Goal: Find specific page/section: Find specific page/section

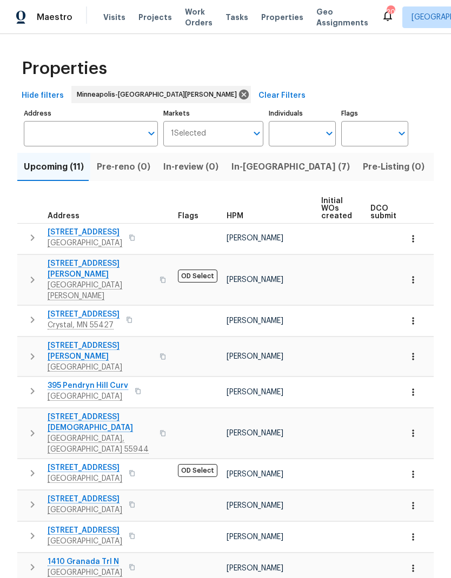
click at [96, 131] on input "Address" at bounding box center [83, 133] width 118 height 25
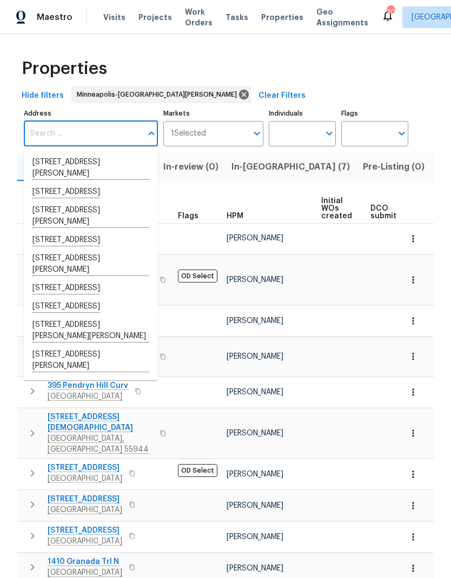
click at [269, 66] on div "Properties" at bounding box center [225, 68] width 416 height 35
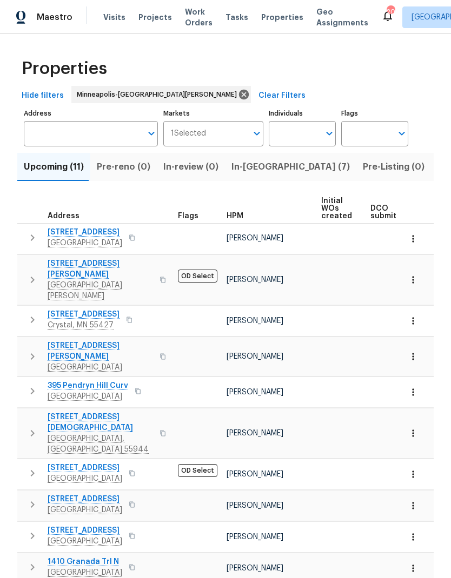
click at [113, 21] on span "Visits" at bounding box center [114, 17] width 22 height 11
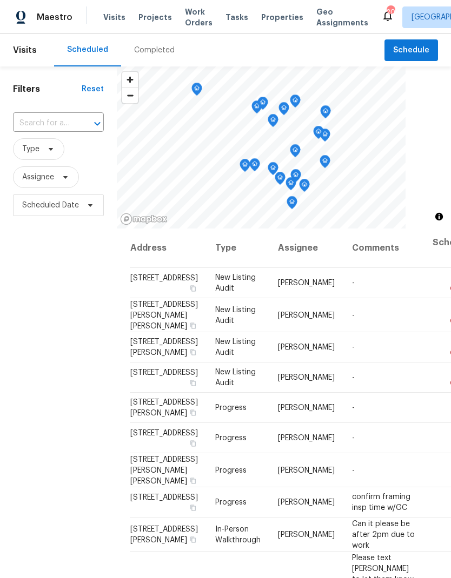
click at [87, 122] on div at bounding box center [90, 123] width 28 height 15
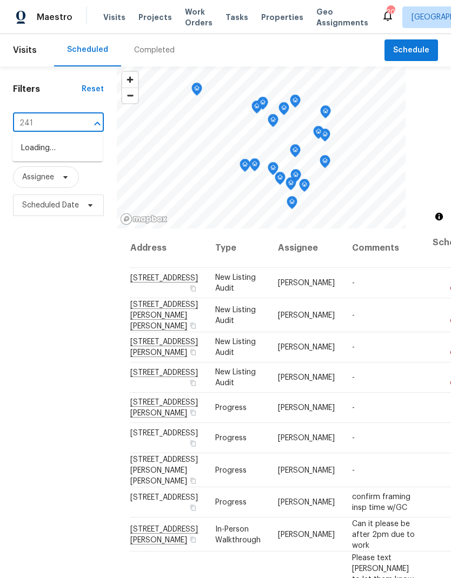
type input "2412"
click at [65, 151] on li "[STREET_ADDRESS]" at bounding box center [57, 148] width 90 height 18
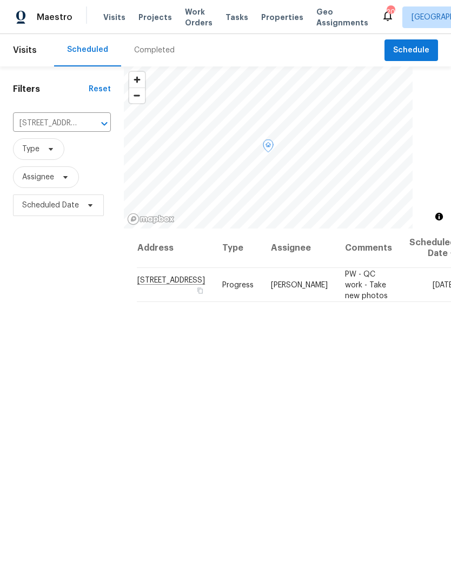
click at [0, 0] on icon at bounding box center [0, 0] width 0 height 0
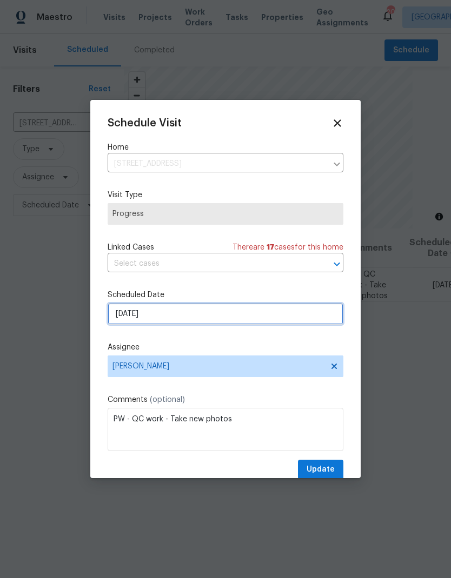
click at [196, 314] on input "[DATE]" at bounding box center [226, 314] width 236 height 22
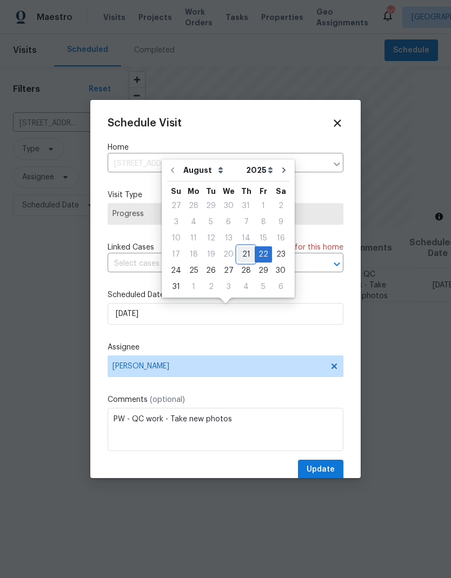
click at [240, 251] on div "21" at bounding box center [245, 254] width 17 height 15
type input "[DATE]"
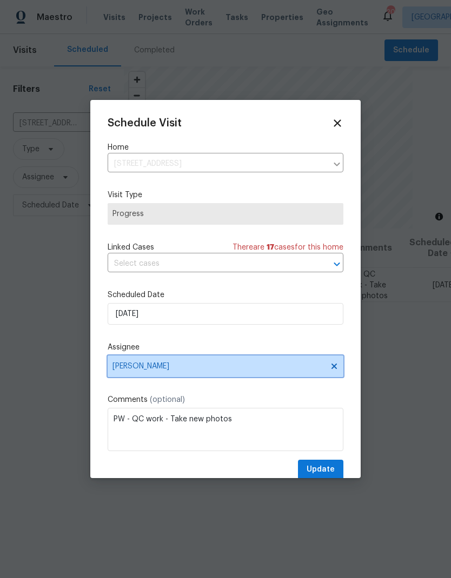
click at [334, 369] on icon at bounding box center [333, 366] width 5 height 5
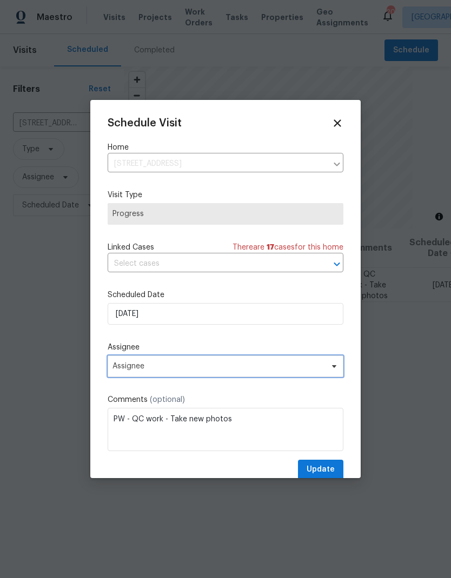
click at [223, 363] on span "Assignee" at bounding box center [226, 366] width 236 height 22
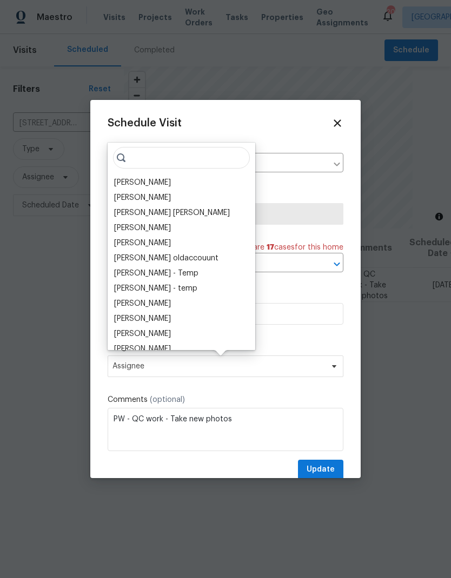
click at [132, 183] on div "[PERSON_NAME]" at bounding box center [142, 182] width 57 height 11
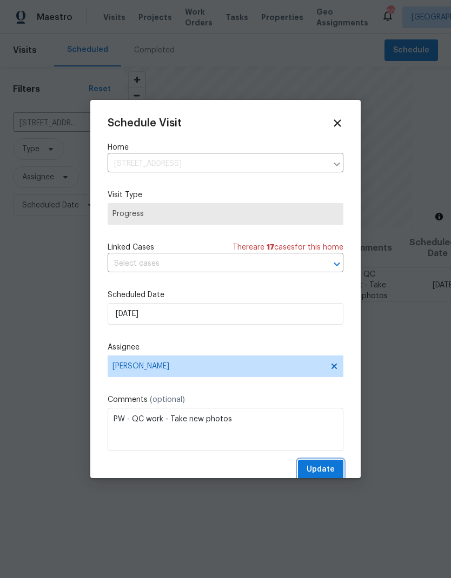
click at [317, 469] on span "Update" at bounding box center [320, 470] width 28 height 14
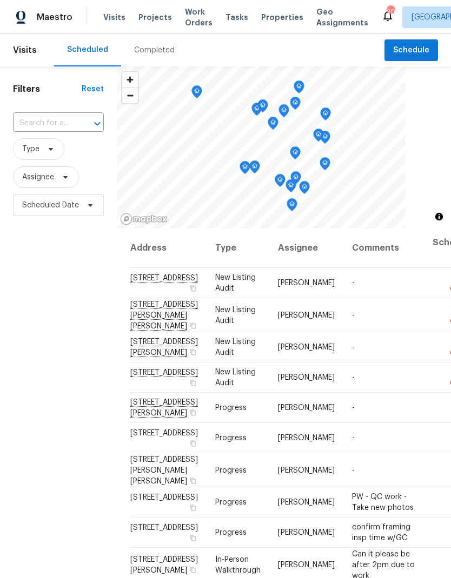
click at [270, 21] on span "Properties" at bounding box center [282, 17] width 42 height 11
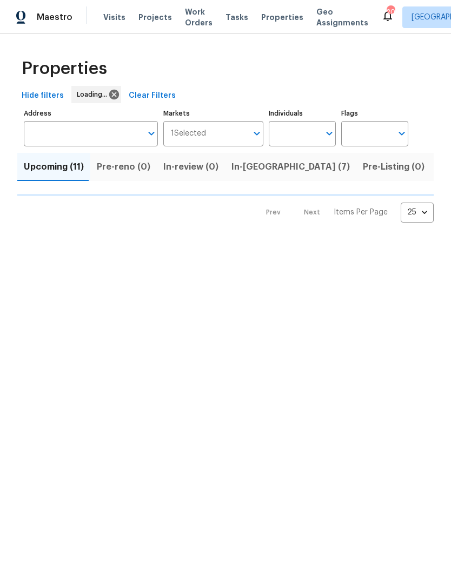
click at [150, 16] on span "Projects" at bounding box center [154, 17] width 33 height 11
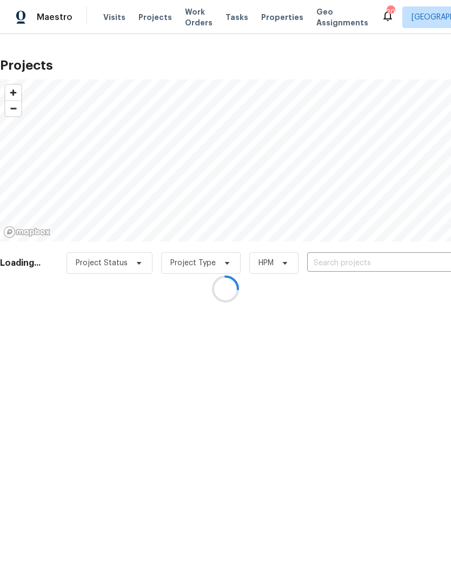
click at [366, 264] on div at bounding box center [225, 289] width 451 height 578
click at [356, 270] on div at bounding box center [225, 289] width 451 height 578
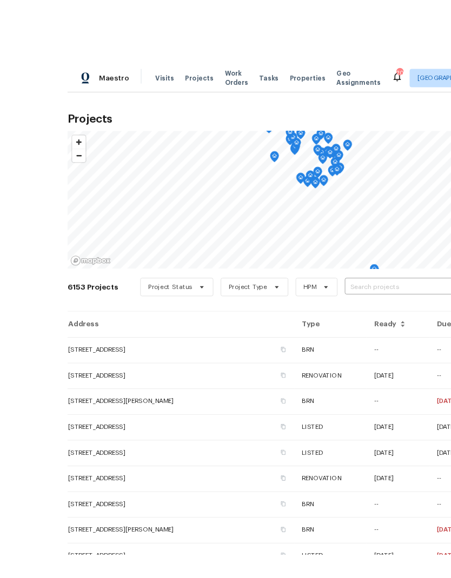
click at [338, 255] on input "text" at bounding box center [388, 263] width 124 height 17
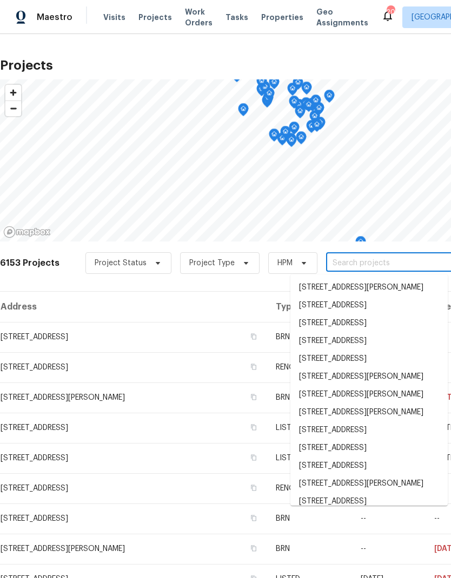
scroll to position [22, 0]
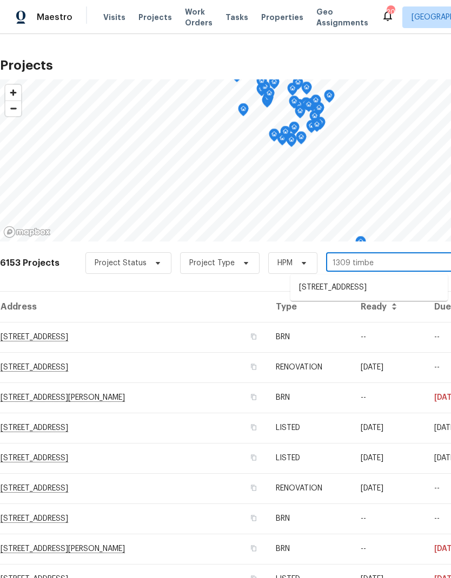
type input "1309 timber"
click at [350, 279] on li "[STREET_ADDRESS]" at bounding box center [368, 288] width 157 height 18
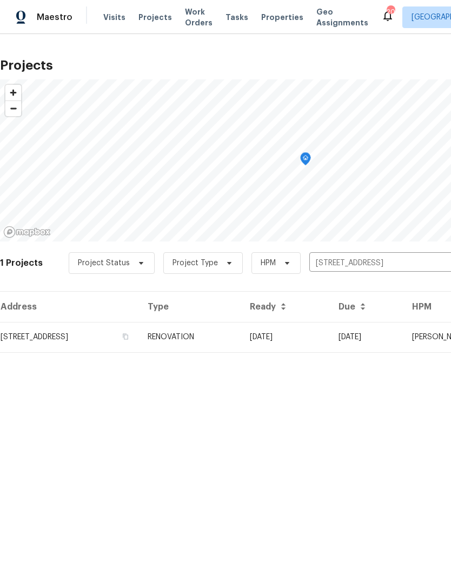
click at [67, 337] on td "[STREET_ADDRESS]" at bounding box center [69, 337] width 139 height 30
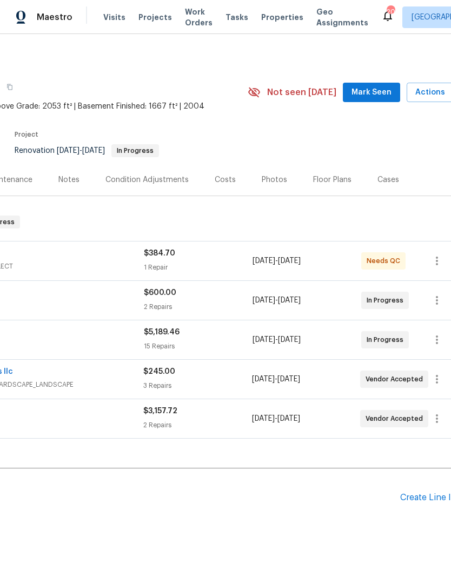
scroll to position [0, 142]
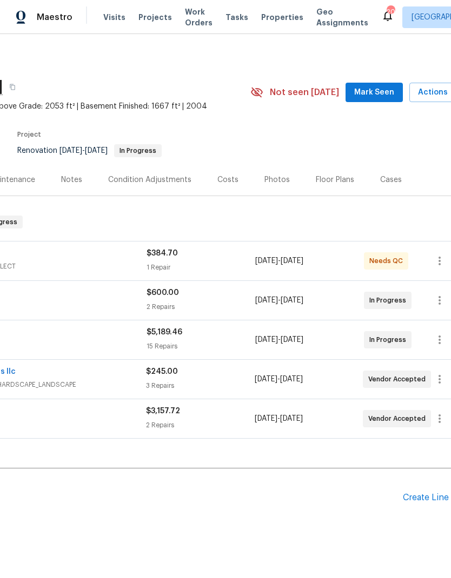
click at [335, 184] on div "Floor Plans" at bounding box center [334, 179] width 38 height 11
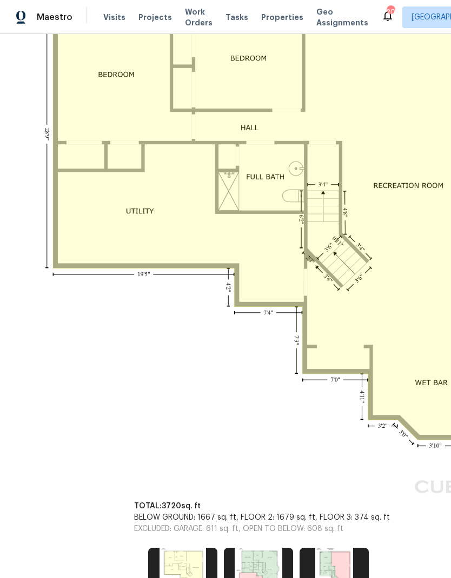
scroll to position [299, 45]
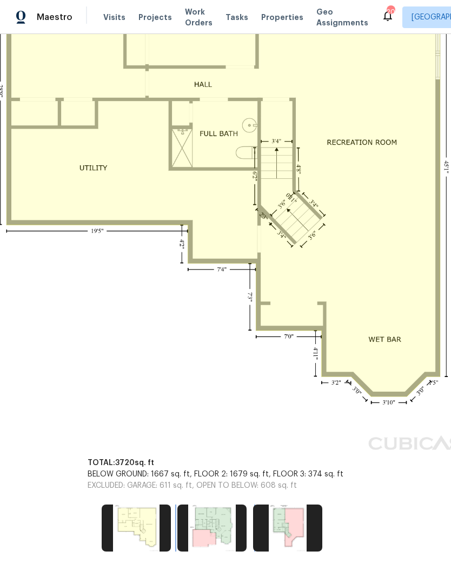
click at [222, 540] on img at bounding box center [211, 528] width 69 height 46
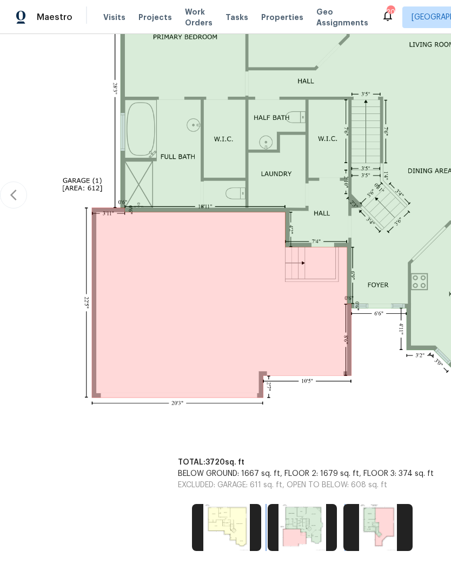
scroll to position [306, 0]
click at [236, 540] on img at bounding box center [226, 528] width 69 height 46
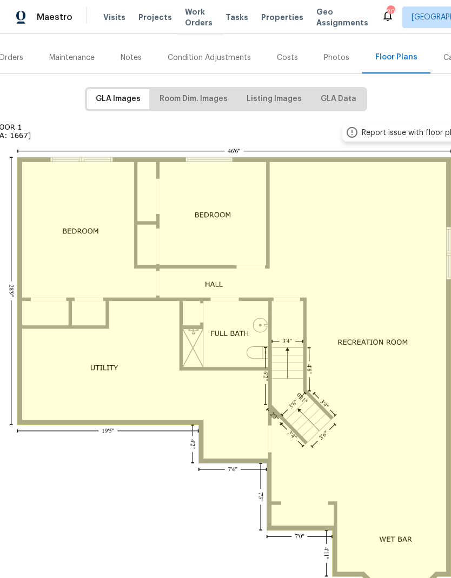
scroll to position [123, 80]
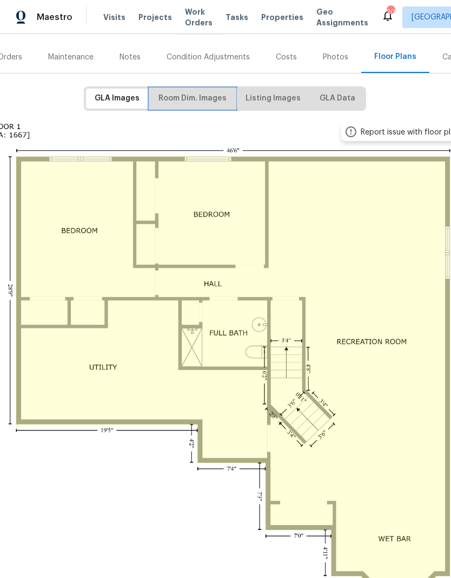
click at [204, 96] on span "Room Dim. Images" at bounding box center [192, 99] width 68 height 14
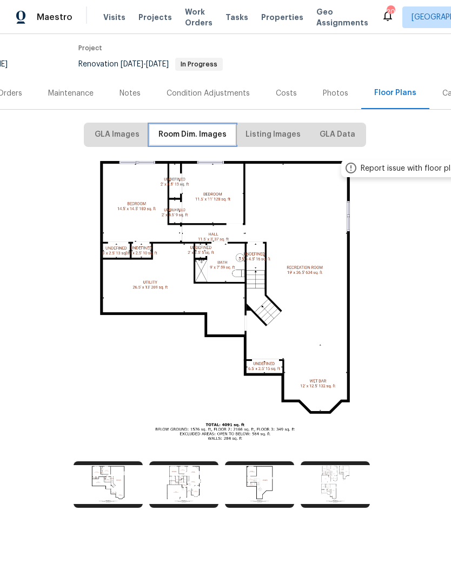
scroll to position [0, 80]
